Goal: Book appointment/travel/reservation

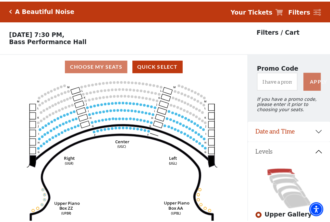
scroll to position [30, 0]
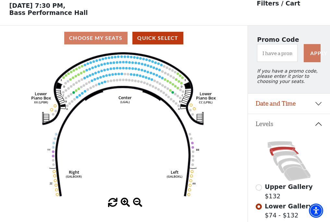
scroll to position [30, 0]
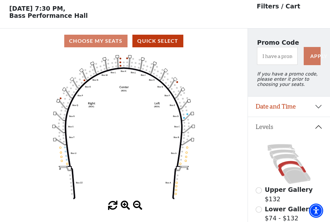
scroll to position [30, 0]
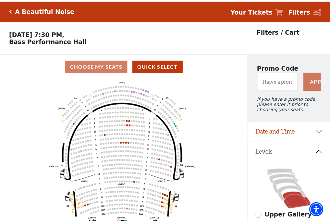
scroll to position [30, 0]
